Goal: Information Seeking & Learning: Stay updated

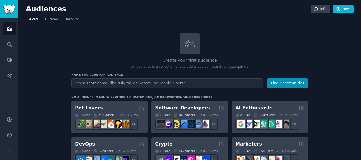
click at [114, 44] on div "Create your first audience An audience is a collection of subreddits you can se…" at bounding box center [189, 52] width 237 height 36
click at [64, 19] on link "Trending" at bounding box center [72, 20] width 17 height 11
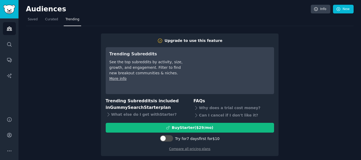
scroll to position [3, 0]
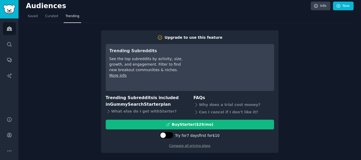
click at [173, 137] on div at bounding box center [166, 135] width 13 height 6
click at [167, 136] on div at bounding box center [165, 135] width 13 height 6
checkbox input "false"
